Goal: Task Accomplishment & Management: Use online tool/utility

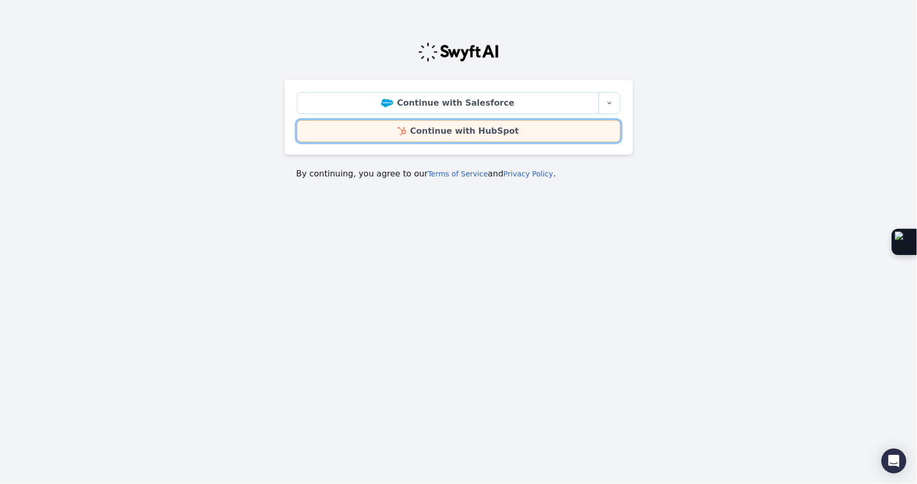
click at [482, 128] on link "Continue with HubSpot" at bounding box center [459, 131] width 324 height 22
click at [561, 133] on link "Continue with HubSpot" at bounding box center [459, 131] width 324 height 22
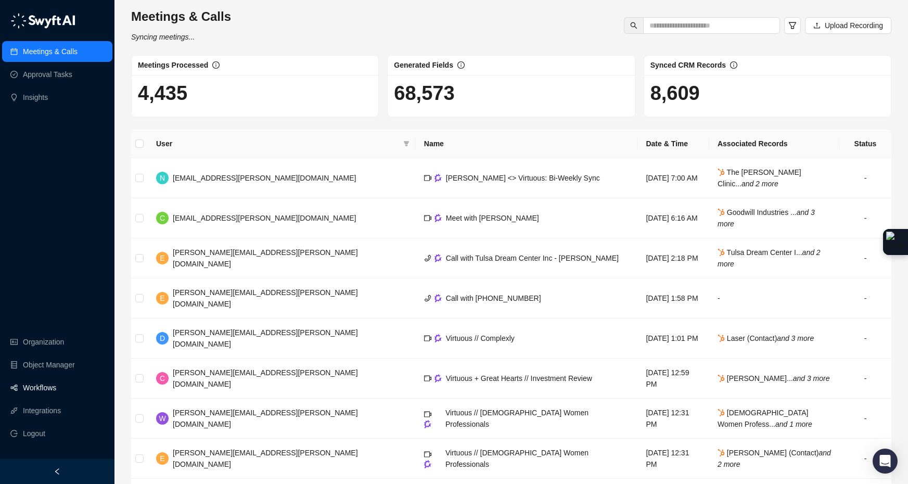
click at [47, 386] on link "Workflows" at bounding box center [39, 387] width 33 height 21
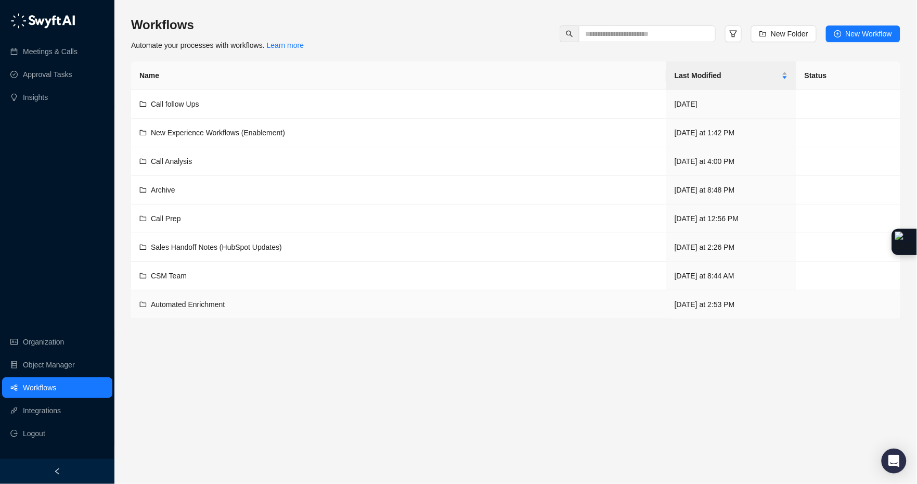
click at [215, 304] on span "Automated Enrichment" at bounding box center [188, 304] width 74 height 8
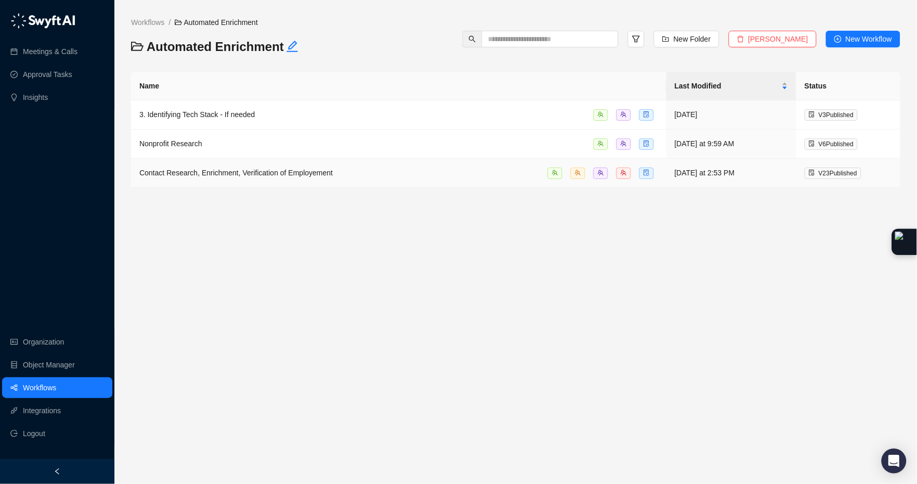
click at [215, 177] on span "Contact Research, Enrichment, Verification of Employement" at bounding box center [236, 173] width 194 height 8
